Goal: Find contact information: Find contact information

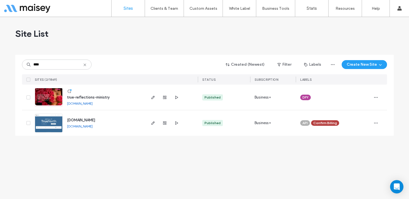
type input "****"
click at [53, 94] on img at bounding box center [48, 107] width 27 height 38
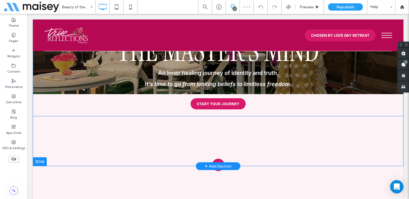
scroll to position [33, 0]
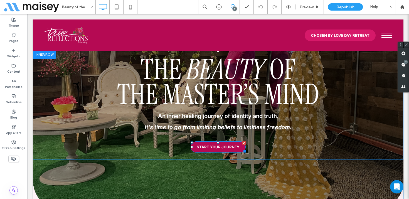
click at [226, 148] on span "START YOUR JOURNEY" at bounding box center [218, 147] width 43 height 4
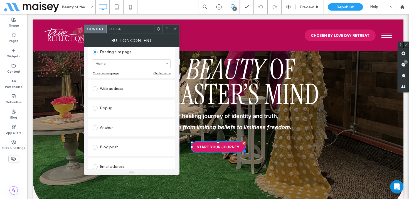
scroll to position [108, 0]
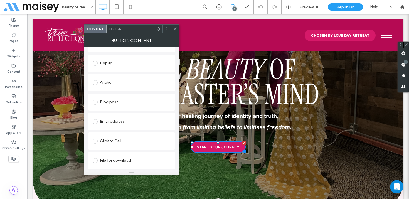
click at [113, 120] on div "Email address" at bounding box center [132, 121] width 78 height 9
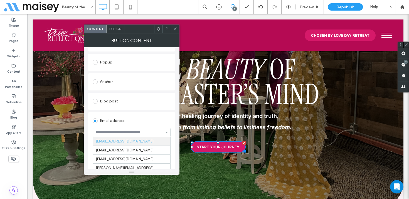
click at [175, 28] on use at bounding box center [175, 29] width 3 height 3
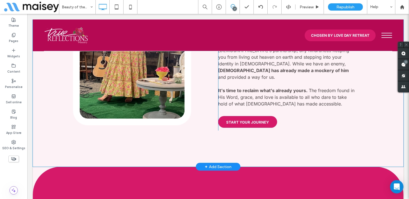
scroll to position [488, 0]
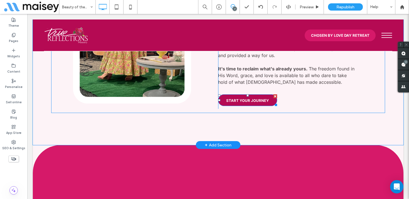
click at [257, 98] on span "START YOUR JOURNEY" at bounding box center [247, 100] width 43 height 4
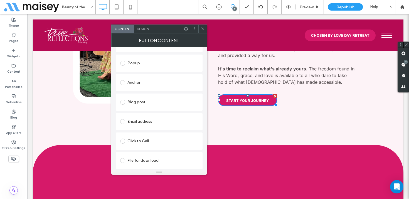
click at [152, 124] on div "Email address" at bounding box center [159, 121] width 78 height 9
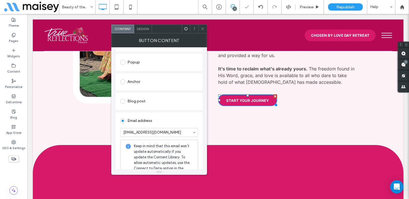
click at [202, 28] on icon at bounding box center [203, 29] width 4 height 4
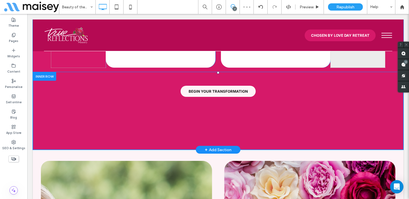
scroll to position [891, 0]
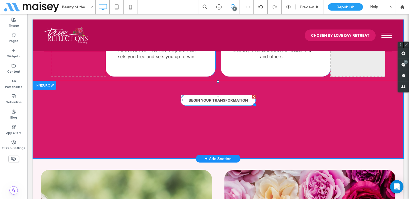
click at [217, 98] on span "BEGIN YOUR TRANSFORMATION" at bounding box center [218, 100] width 59 height 4
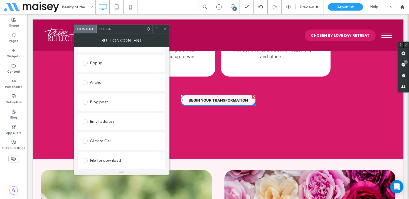
click at [123, 124] on div "Email address" at bounding box center [122, 121] width 78 height 9
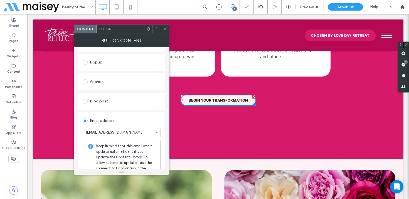
click at [164, 30] on icon at bounding box center [165, 29] width 4 height 4
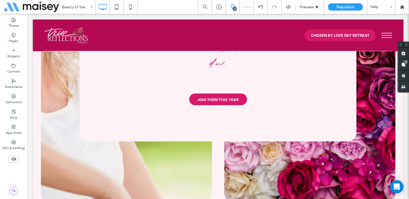
scroll to position [1165, 0]
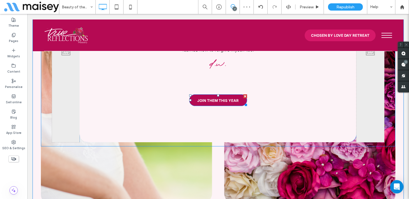
click at [208, 98] on span "JOIN THEM THIS YEAR" at bounding box center [217, 100] width 41 height 4
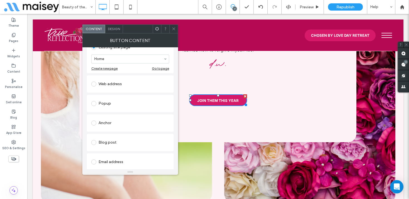
scroll to position [80, 0]
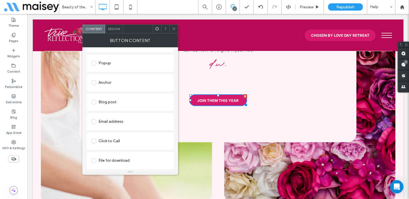
click at [119, 123] on div "Email address" at bounding box center [130, 121] width 78 height 9
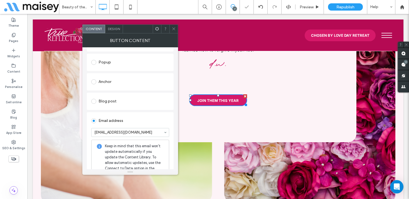
click at [174, 28] on icon at bounding box center [174, 29] width 4 height 4
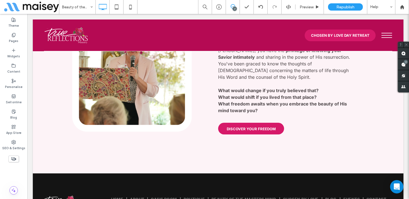
scroll to position [2431, 0]
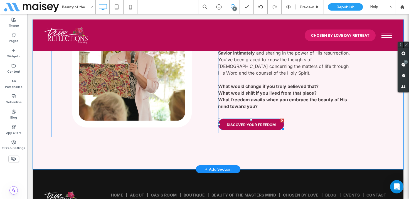
click at [243, 119] on link "DISCOVER YOUR FREEDOM" at bounding box center [251, 125] width 66 height 12
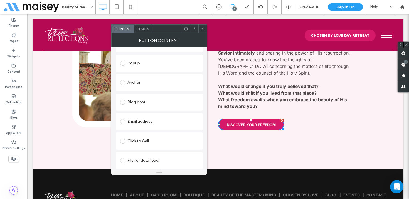
click at [164, 121] on div "Email address" at bounding box center [159, 121] width 78 height 9
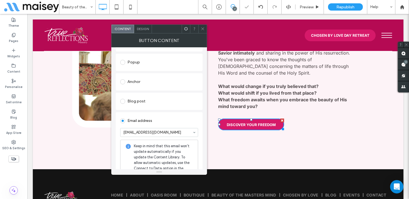
click at [203, 27] on icon at bounding box center [203, 29] width 4 height 4
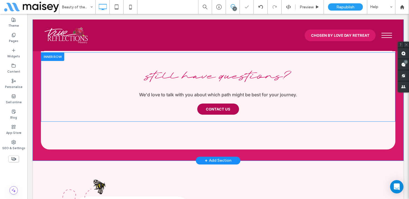
scroll to position [2209, 0]
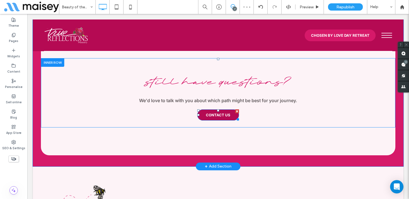
click at [211, 109] on link "CONTACT US" at bounding box center [218, 114] width 42 height 11
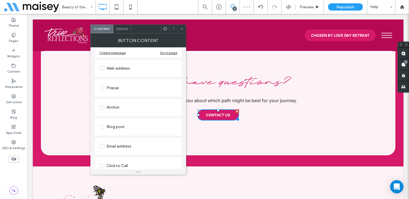
scroll to position [108, 0]
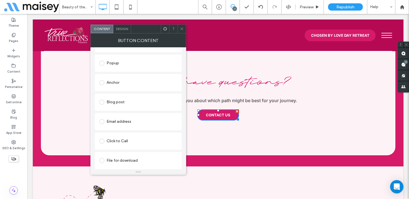
click at [145, 123] on div "Email address" at bounding box center [138, 121] width 78 height 9
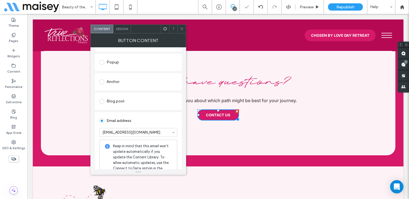
click at [180, 27] on icon at bounding box center [182, 29] width 4 height 4
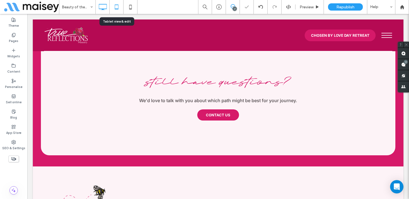
click at [118, 6] on icon at bounding box center [116, 6] width 11 height 11
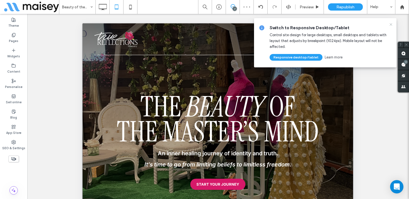
scroll to position [0, 0]
click at [390, 24] on icon at bounding box center [391, 24] width 4 height 4
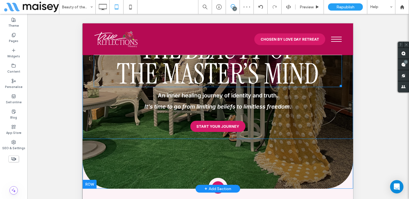
scroll to position [92, 0]
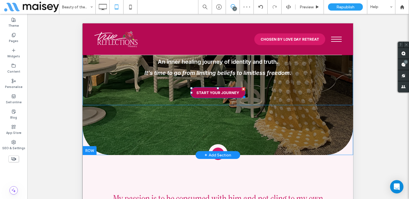
click at [225, 93] on span "START YOUR JOURNEY" at bounding box center [217, 92] width 43 height 4
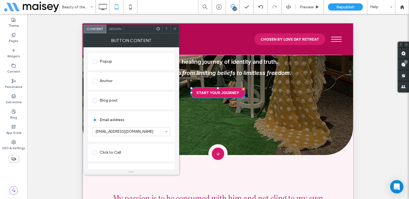
scroll to position [104, 0]
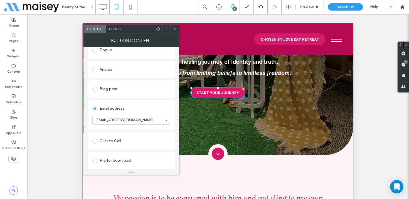
click at [176, 28] on icon at bounding box center [175, 29] width 4 height 4
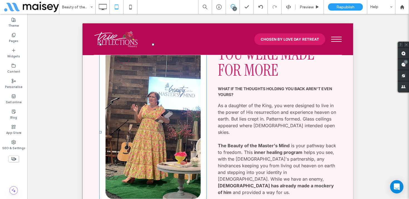
scroll to position [434, 0]
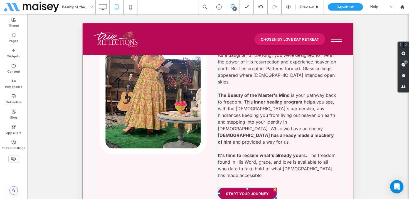
click at [237, 188] on link "START YOUR JOURNEY" at bounding box center [247, 194] width 59 height 12
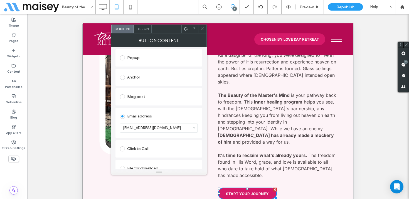
scroll to position [104, 0]
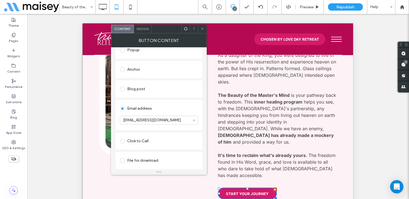
click at [202, 29] on icon at bounding box center [202, 29] width 4 height 4
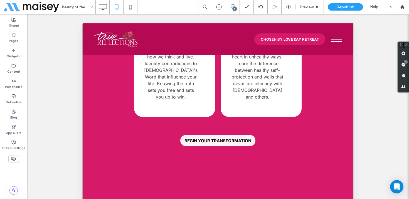
scroll to position [978, 0]
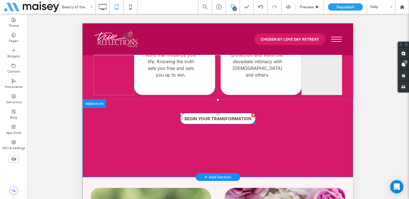
click at [212, 116] on span "BEGIN YOUR TRANSFORMATION" at bounding box center [218, 118] width 67 height 5
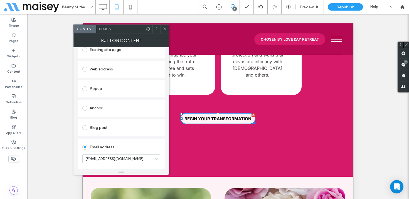
scroll to position [91, 0]
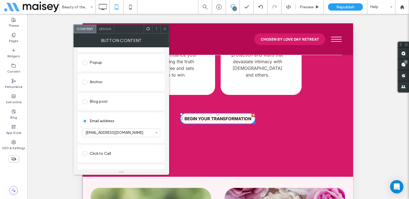
click at [164, 28] on use at bounding box center [164, 29] width 3 height 3
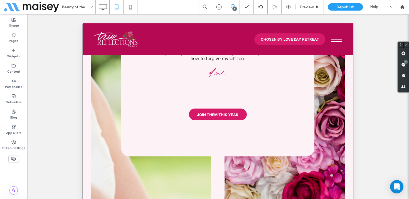
scroll to position [1287, 0]
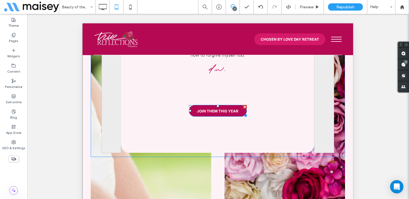
click at [206, 109] on span "JOIN THEM THIS YEAR" at bounding box center [217, 111] width 41 height 4
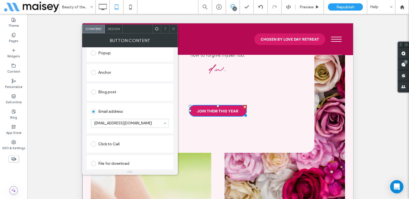
scroll to position [104, 0]
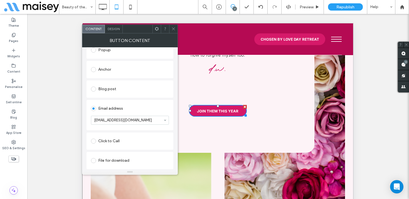
click at [174, 29] on icon at bounding box center [173, 29] width 4 height 4
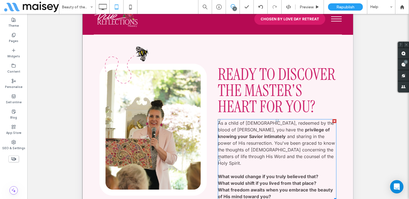
scroll to position [26, 0]
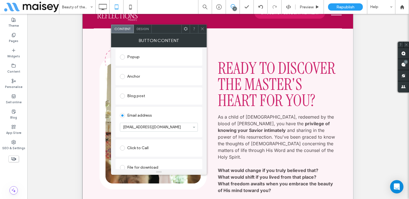
scroll to position [104, 0]
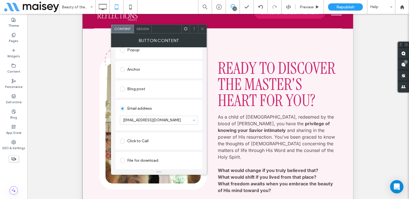
click at [203, 28] on icon at bounding box center [202, 29] width 4 height 4
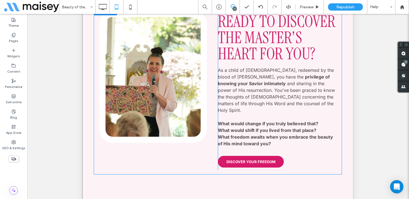
scroll to position [190, 0]
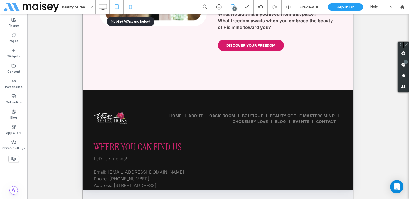
click at [128, 5] on icon at bounding box center [130, 6] width 11 height 11
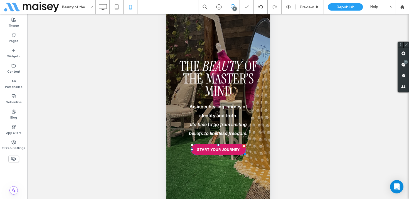
scroll to position [0, 0]
click at [220, 148] on span "START YOUR JOURNEY" at bounding box center [218, 149] width 43 height 4
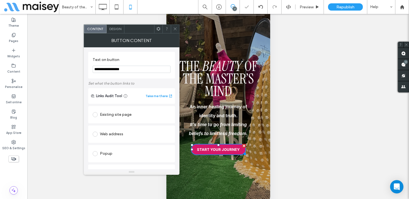
scroll to position [104, 0]
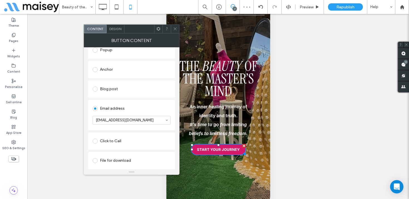
click at [174, 28] on icon at bounding box center [175, 29] width 4 height 4
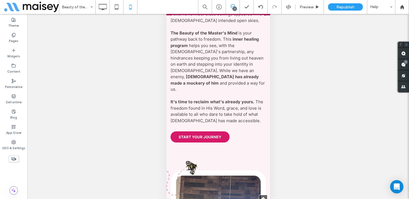
scroll to position [529, 0]
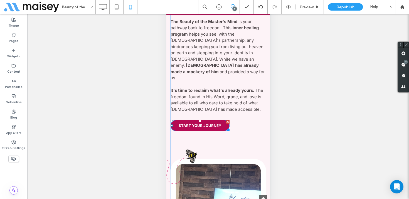
click at [197, 123] on span "START YOUR JOURNEY" at bounding box center [199, 125] width 43 height 4
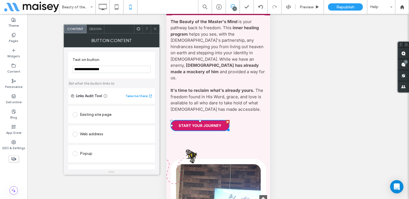
scroll to position [104, 0]
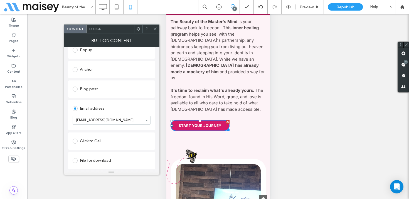
click at [153, 30] on icon at bounding box center [155, 29] width 4 height 4
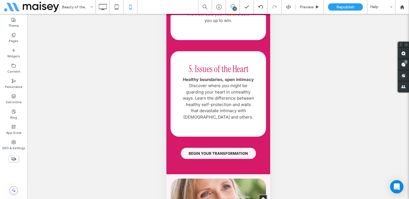
scroll to position [1346, 0]
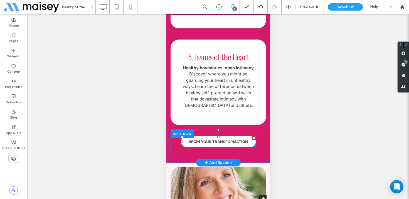
click at [213, 139] on span "BEGIN YOUR TRANSFORMATION" at bounding box center [217, 141] width 59 height 4
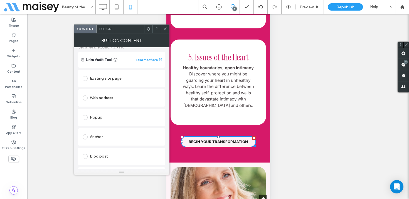
scroll to position [104, 0]
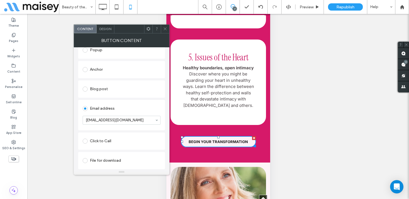
click at [164, 29] on icon at bounding box center [165, 29] width 4 height 4
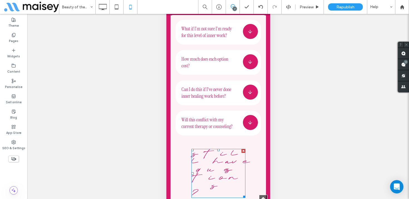
scroll to position [2688, 0]
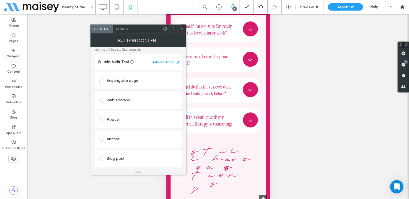
scroll to position [104, 0]
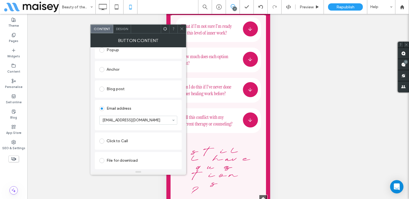
click at [180, 28] on icon at bounding box center [182, 29] width 4 height 4
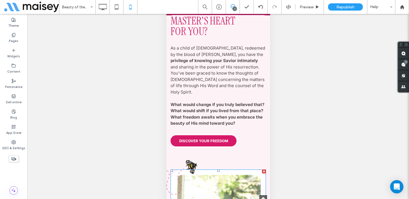
scroll to position [2930, 0]
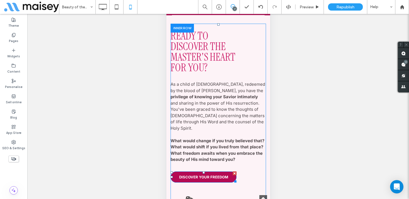
click at [196, 175] on span "DISCOVER YOUR FREEDOM" at bounding box center [203, 177] width 49 height 4
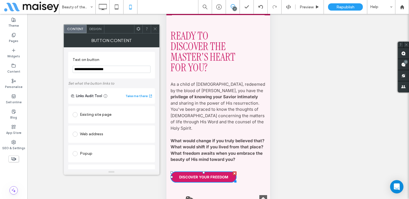
scroll to position [104, 0]
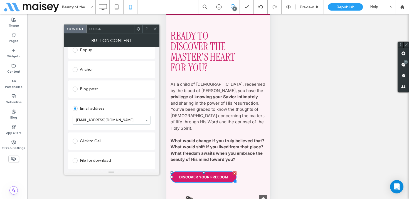
click at [154, 28] on icon at bounding box center [155, 29] width 4 height 4
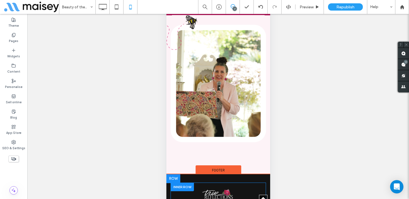
scroll to position [3175, 0]
